Goal: Communication & Community: Answer question/provide support

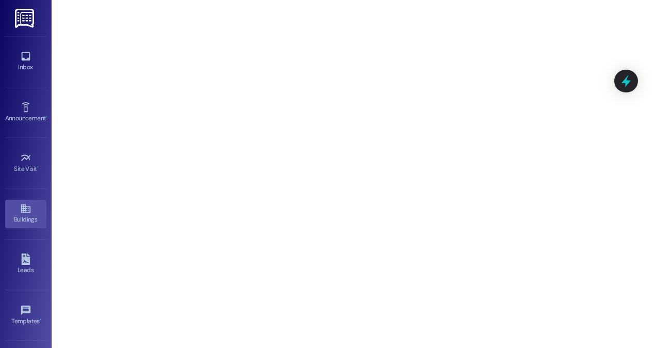
click at [15, 209] on link "Buildings" at bounding box center [25, 214] width 41 height 28
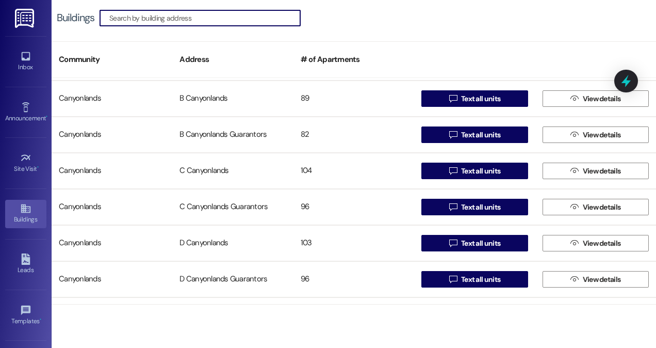
scroll to position [71, 0]
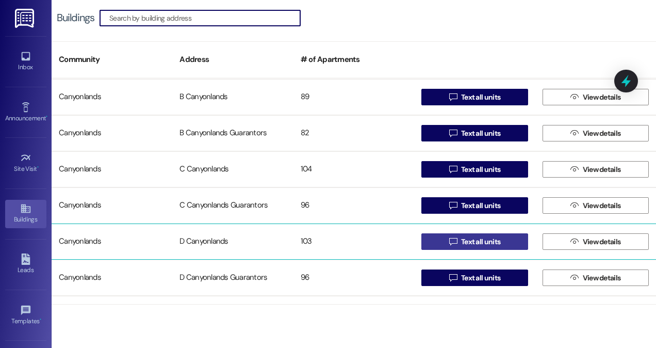
click at [452, 241] on icon "" at bounding box center [453, 241] width 8 height 8
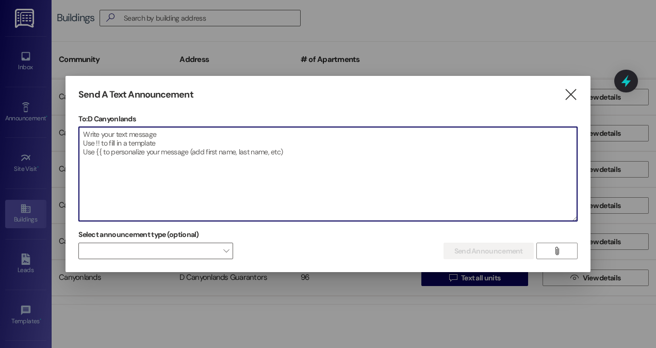
click at [392, 154] on textarea at bounding box center [328, 174] width 498 height 94
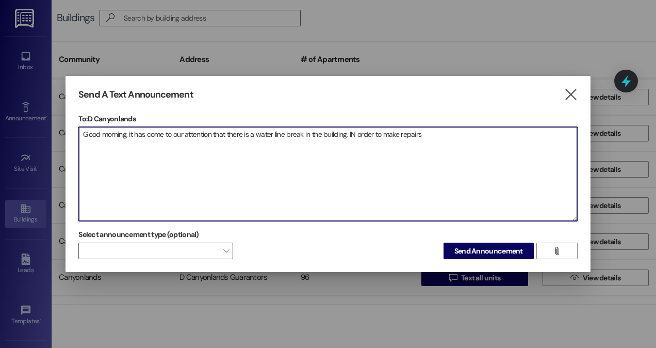
click at [356, 130] on textarea "Good morning, it has come to our attention that there is a water line break in …" at bounding box center [328, 174] width 498 height 94
click at [426, 135] on textarea "Good morning, it has come to our attention that there is a water line break in …" at bounding box center [328, 174] width 498 height 94
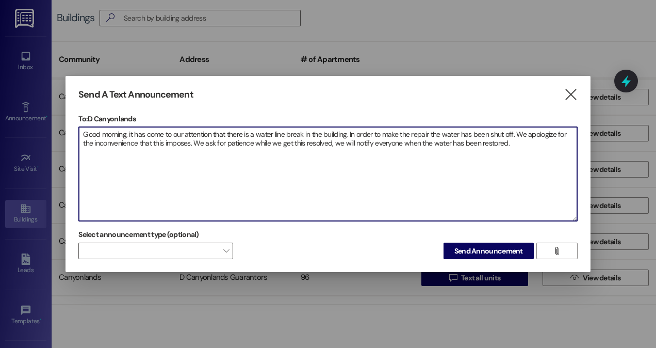
drag, startPoint x: 506, startPoint y: 141, endPoint x: 61, endPoint y: 120, distance: 445.5
click at [61, 120] on div "Send A Text Announcement  To: D Canyonlands  Drop image file here Good mornin…" at bounding box center [328, 174] width 656 height 348
click at [222, 196] on textarea "Good morning, it has come to our attention that there is a water line break in …" at bounding box center [328, 174] width 498 height 94
type textarea "Good morning, it has come to our attention that there is a water line break in …"
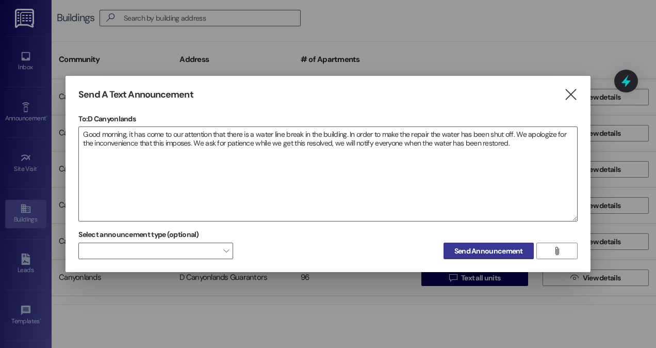
click at [477, 256] on button "Send Announcement" at bounding box center [488, 250] width 90 height 16
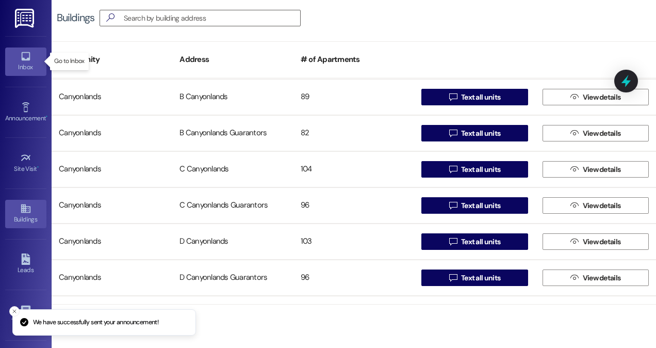
click at [15, 70] on div "Inbox" at bounding box center [26, 67] width 52 height 10
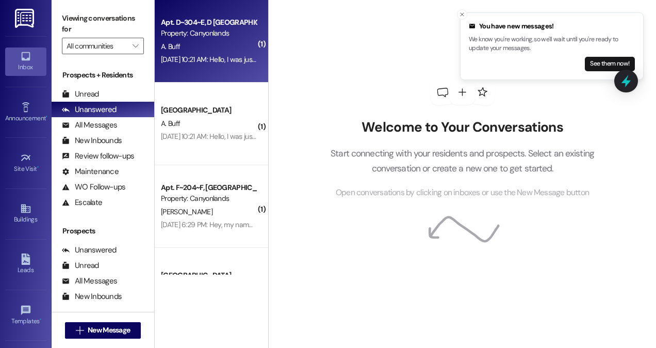
click at [194, 36] on div "Property: Canyonlands" at bounding box center [208, 33] width 95 height 11
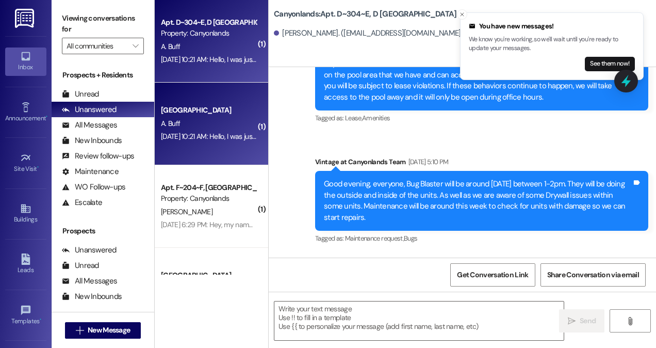
scroll to position [5606, 0]
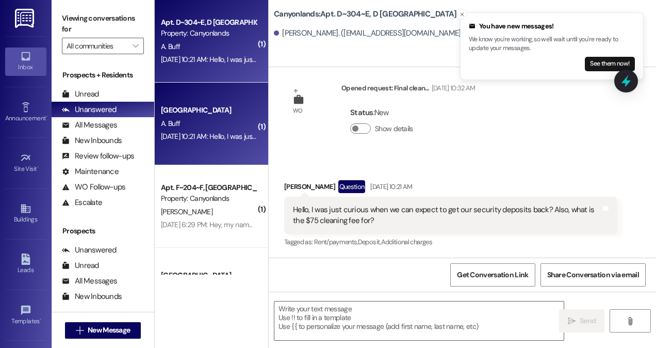
click at [209, 48] on div "A. Buff" at bounding box center [208, 46] width 97 height 13
click at [599, 65] on button "See them now!" at bounding box center [610, 64] width 50 height 14
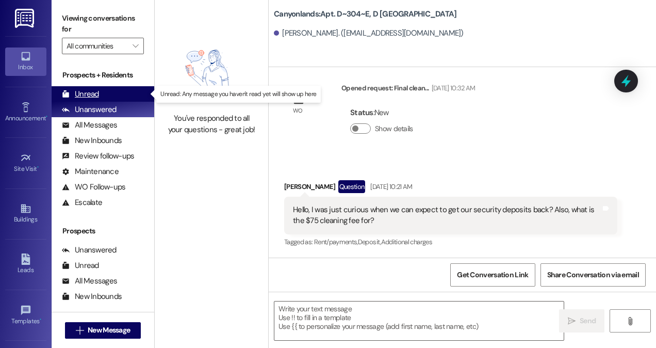
click at [110, 97] on div "Unread (0)" at bounding box center [103, 93] width 103 height 15
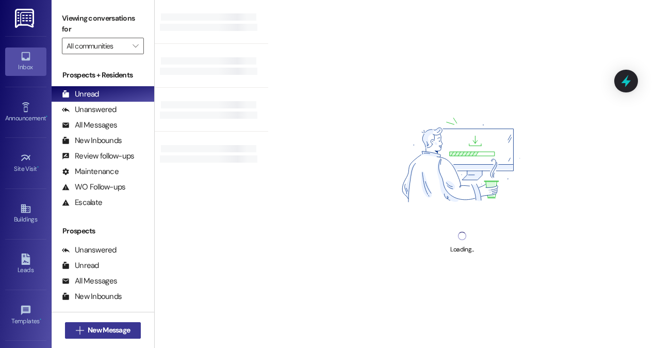
click at [111, 331] on span "New Message" at bounding box center [109, 329] width 42 height 11
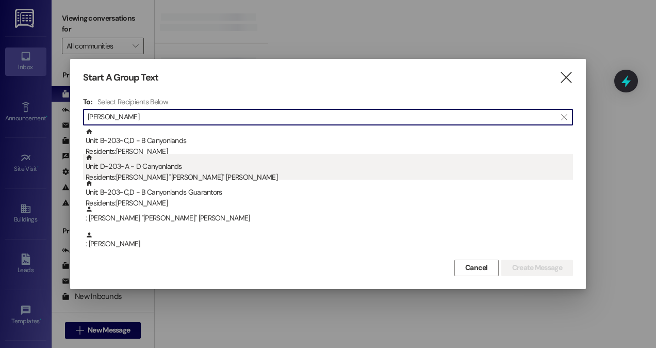
type input "[PERSON_NAME]"
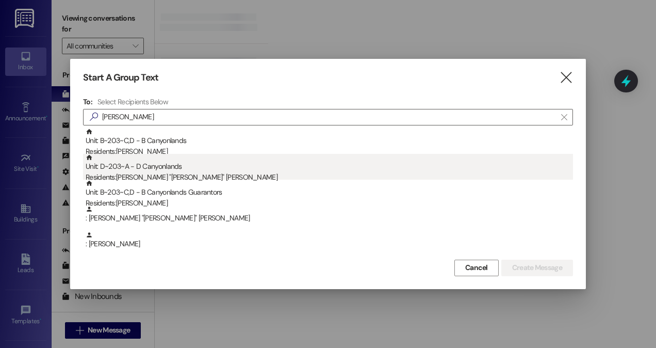
click at [174, 171] on div "Unit: D~203~A - D Canyonlands Residents: [PERSON_NAME] "[PERSON_NAME]" [PERSON_…" at bounding box center [329, 168] width 487 height 29
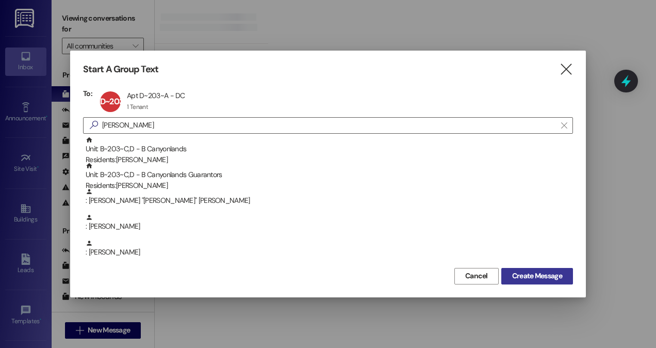
click at [518, 277] on span "Create Message" at bounding box center [537, 275] width 50 height 11
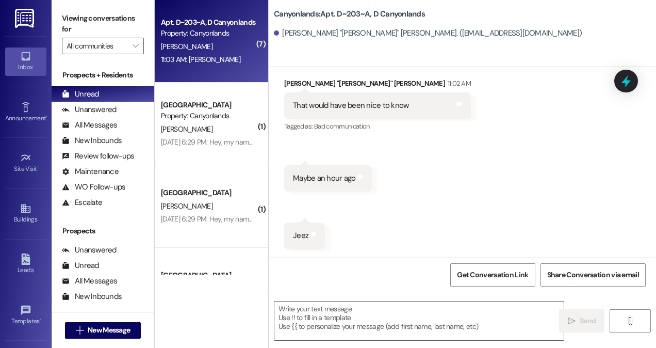
scroll to position [9797, 0]
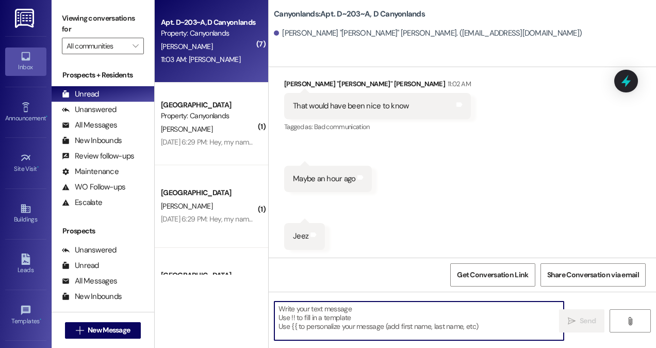
click at [354, 315] on textarea at bounding box center [418, 320] width 289 height 39
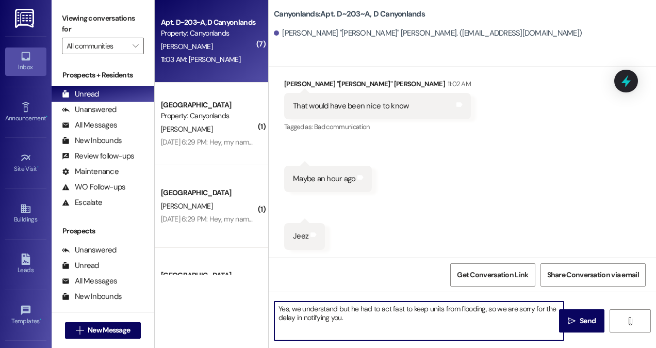
click at [368, 319] on textarea "Yes, we understand but he had to act fast to keep units from flooding, so we ar…" at bounding box center [418, 320] width 289 height 39
type textarea "Yes, we understand but he had to act fast to keep units from flooding, so we ar…"
click at [575, 320] on span " Send" at bounding box center [582, 320] width 32 height 11
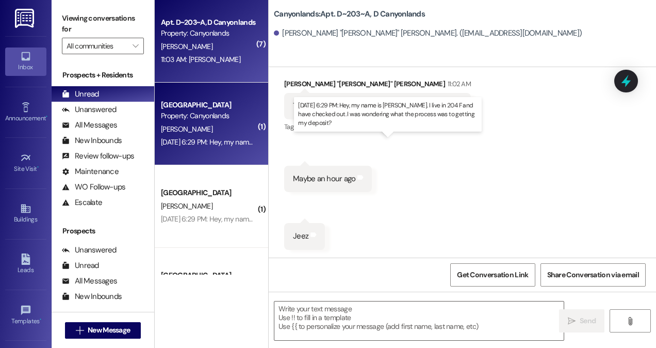
click at [205, 144] on div "[DATE] 6:29 PM: Hey, my name is [PERSON_NAME]. I live in 204 F and have checked…" at bounding box center [386, 141] width 450 height 9
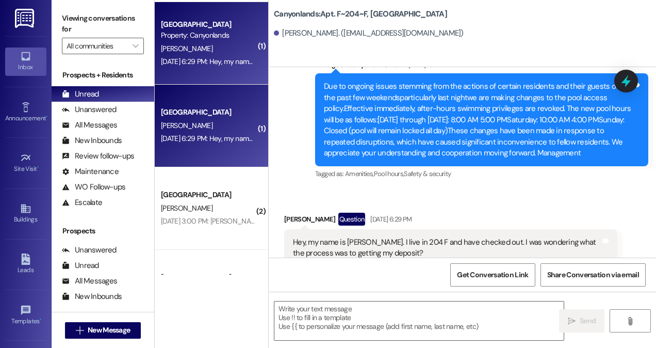
scroll to position [94, 0]
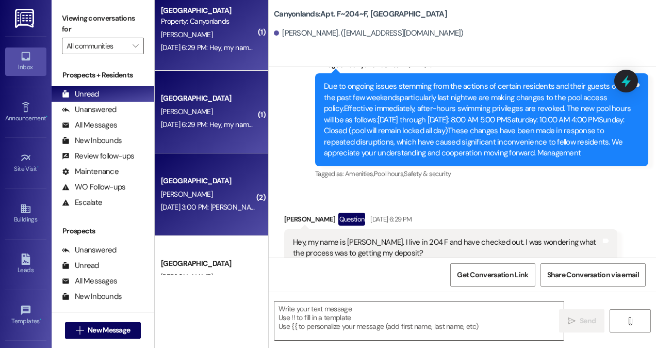
click at [226, 188] on div "[PERSON_NAME]" at bounding box center [208, 194] width 97 height 13
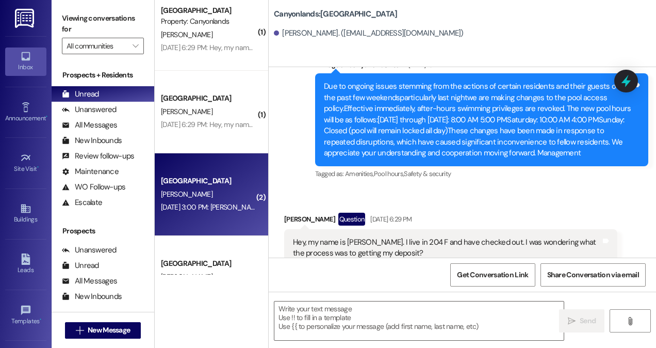
scroll to position [44, 0]
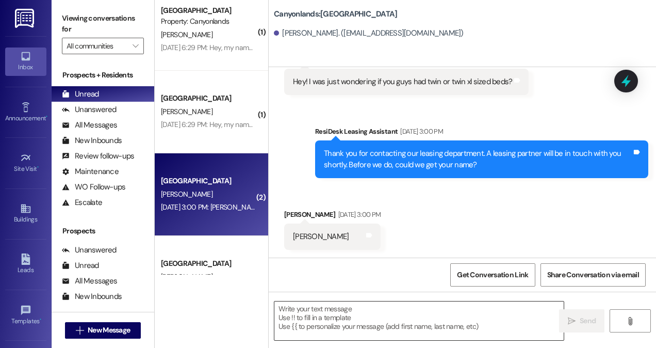
click at [303, 314] on textarea at bounding box center [418, 320] width 289 height 39
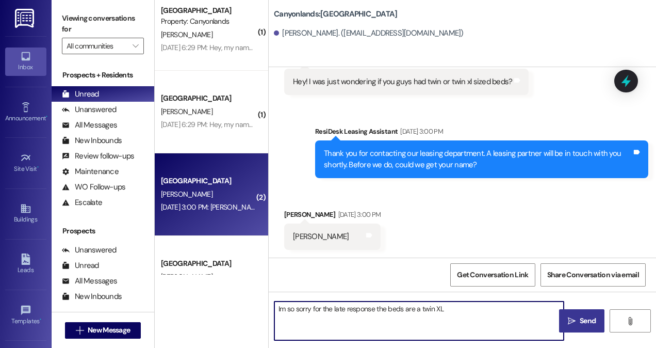
type textarea "Im so sorry for the late response the beds are a twin XL"
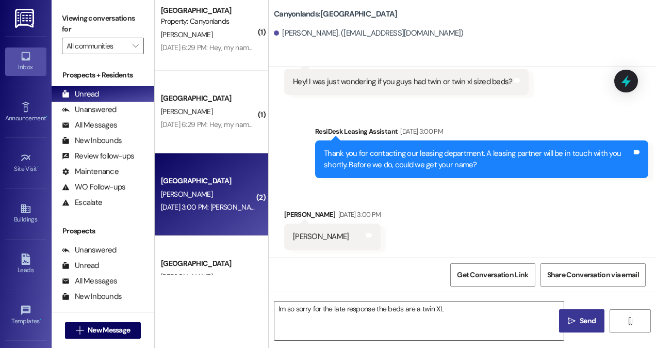
click at [576, 326] on button " Send" at bounding box center [581, 320] width 45 height 23
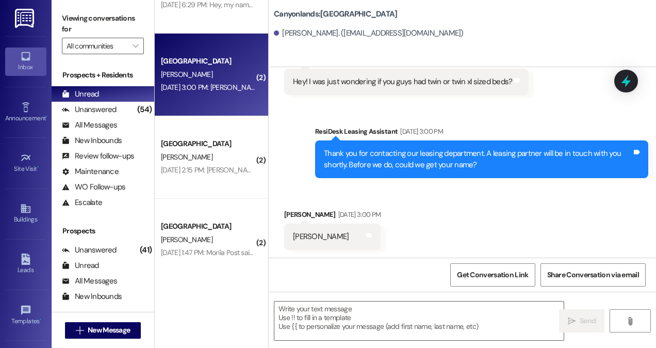
scroll to position [214, 0]
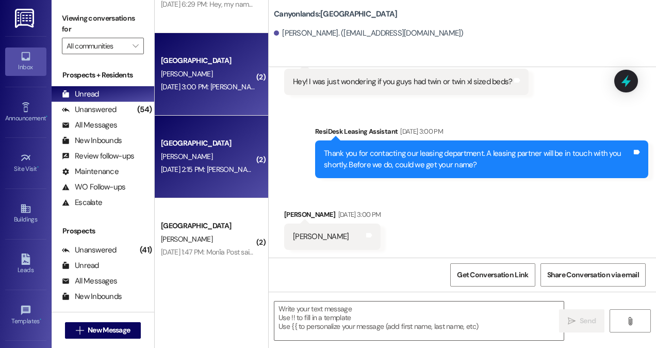
click at [232, 165] on div "[DATE] 2:15 PM: [PERSON_NAME] [DATE] 2:15 PM: [PERSON_NAME]" at bounding box center [209, 168] width 97 height 9
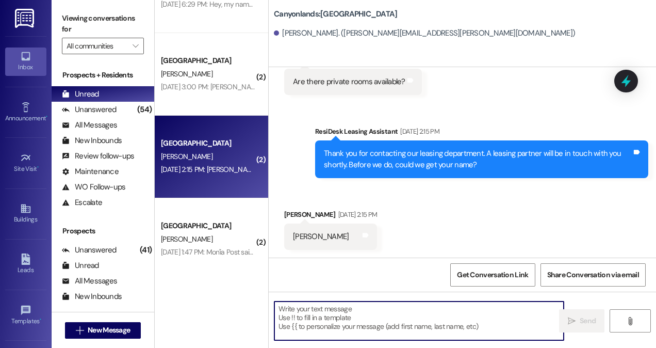
click at [323, 327] on textarea at bounding box center [418, 320] width 289 height 39
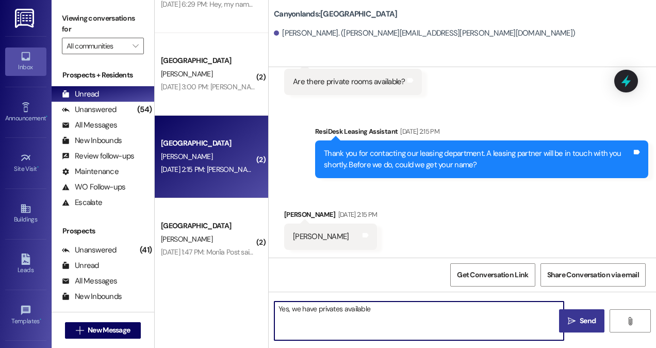
type textarea "Yes, we have privates available"
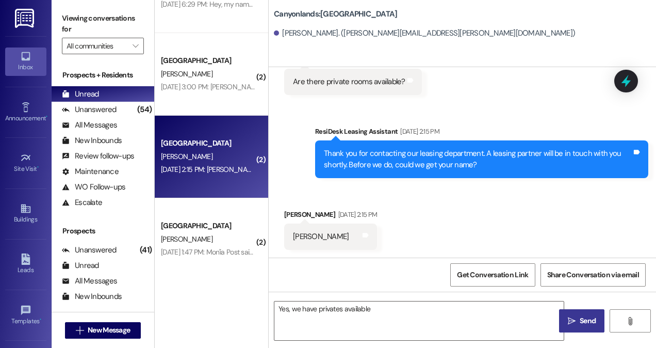
click at [586, 318] on span "Send" at bounding box center [588, 320] width 16 height 11
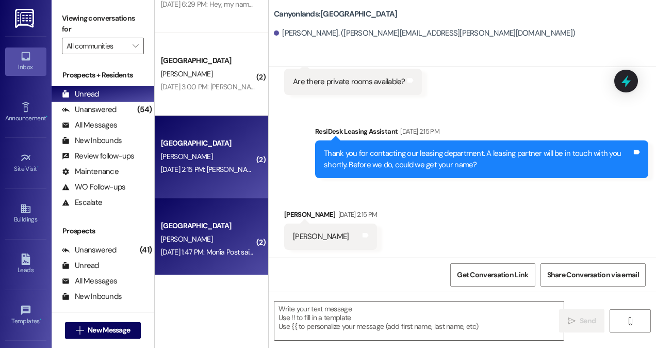
click at [211, 228] on div "[GEOGRAPHIC_DATA]" at bounding box center [208, 225] width 95 height 11
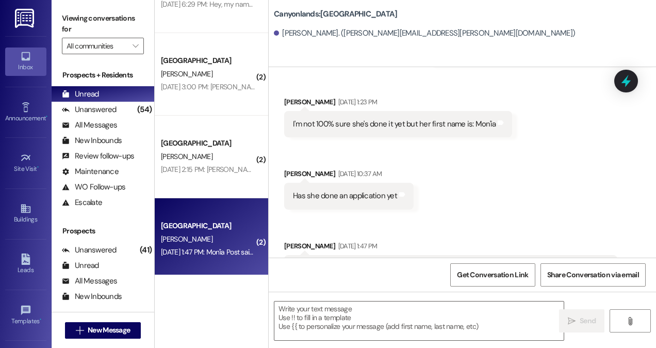
scroll to position [2312, 0]
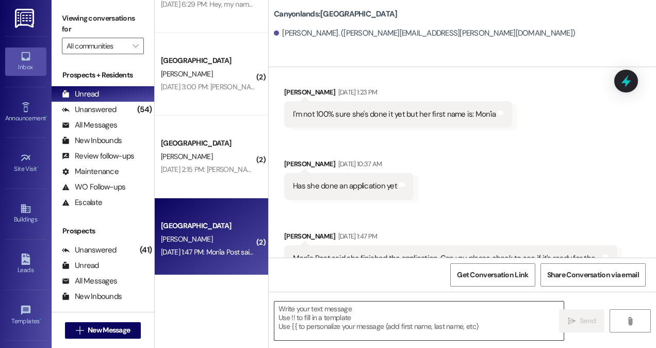
click at [473, 324] on textarea at bounding box center [418, 320] width 289 height 39
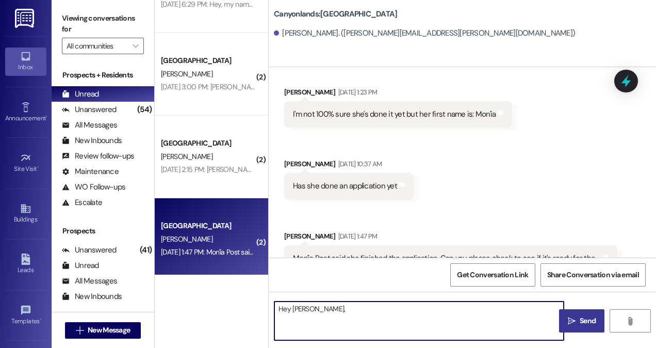
type textarea "Hey [PERSON_NAME],"
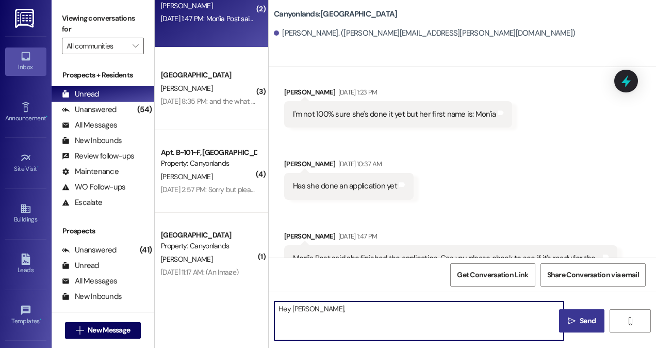
scroll to position [448, 0]
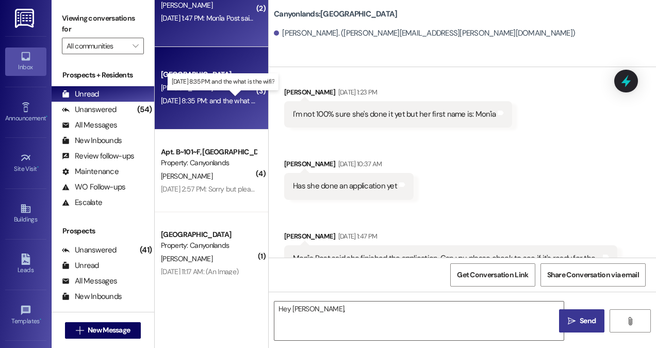
click at [216, 97] on div "[DATE] 8:35 PM: and the what is the wifi? [DATE] 8:35 PM: and the what is the w…" at bounding box center [221, 100] width 121 height 9
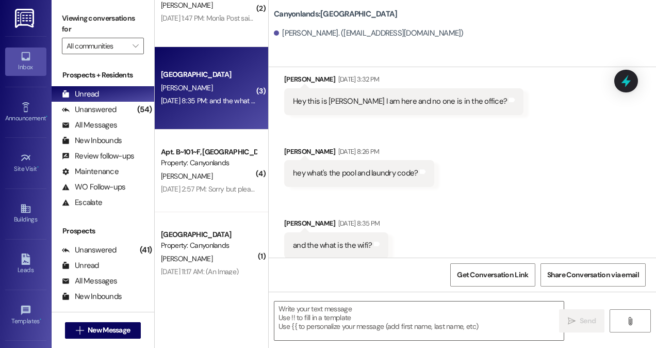
scroll to position [343, 0]
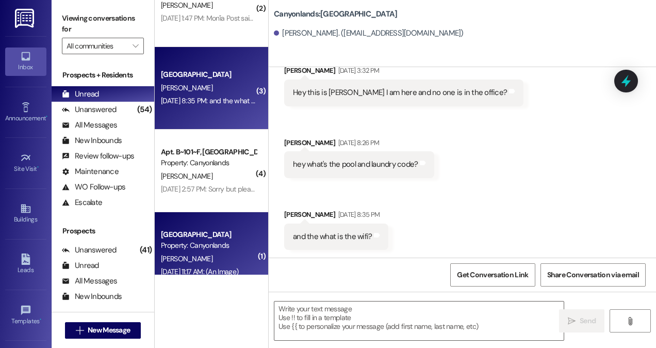
click at [205, 250] on div "Property: Canyonlands" at bounding box center [208, 245] width 95 height 11
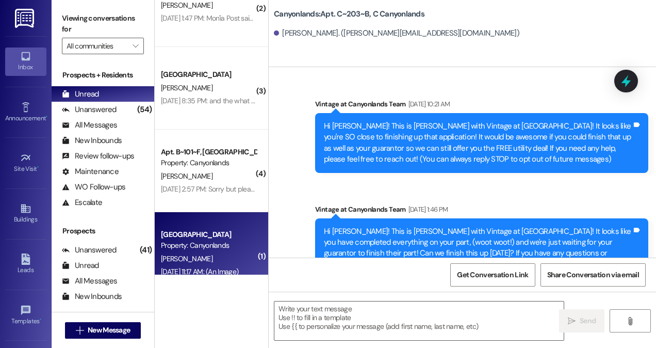
click at [205, 250] on div "Property: Canyonlands" at bounding box center [208, 245] width 95 height 11
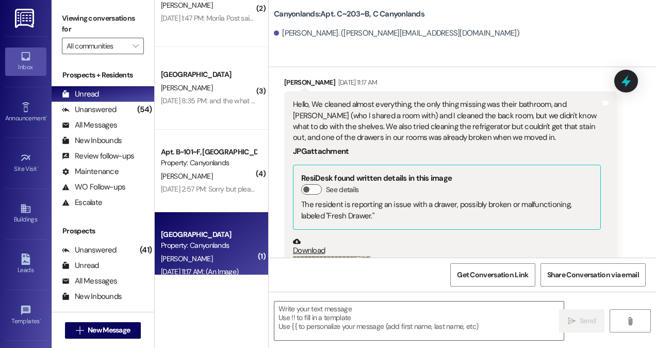
scroll to position [7930, 0]
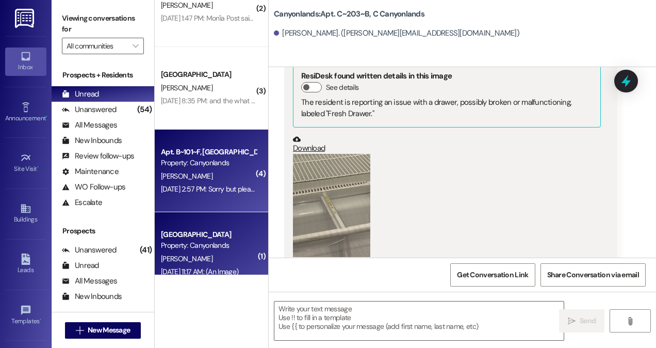
click at [206, 189] on div "[DATE] 2:57 PM: Sorry but please Let me know cause it's kind of annoying [DATE]…" at bounding box center [269, 188] width 217 height 9
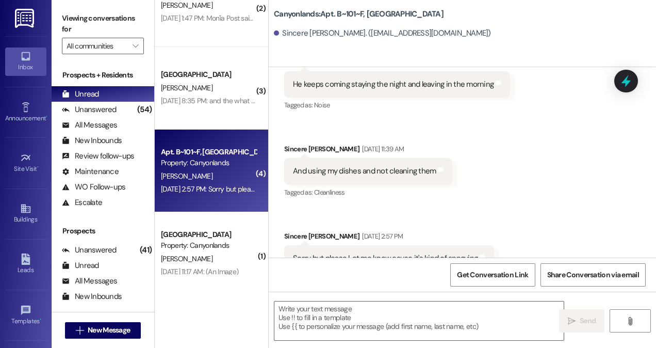
scroll to position [27019, 0]
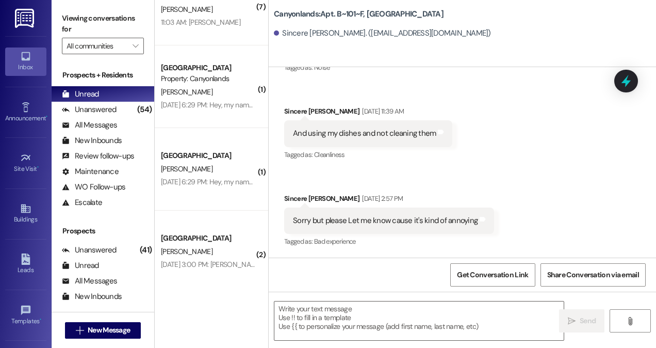
scroll to position [0, 0]
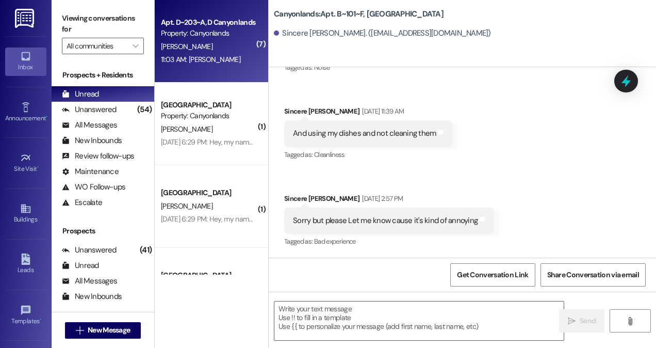
click at [227, 43] on div "[PERSON_NAME]" at bounding box center [208, 46] width 97 height 13
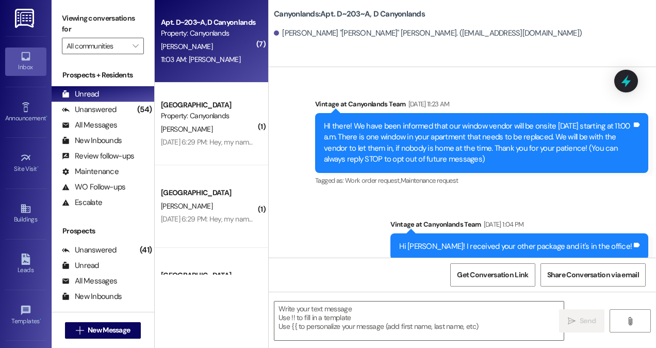
scroll to position [9895, 0]
